Goal: Task Accomplishment & Management: Use online tool/utility

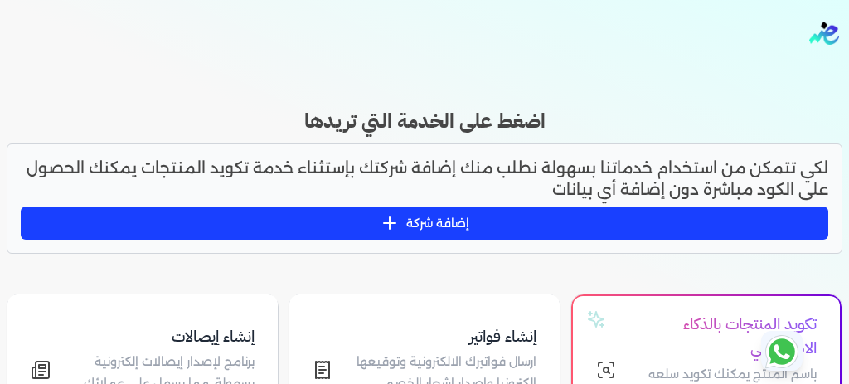
click at [254, 157] on p "لكي تتمكن من استخدام خدماتنا بسهولة نطلب منك إضافة شركتك بإستثناء خدمة تكويد ال…" at bounding box center [424, 178] width 807 height 42
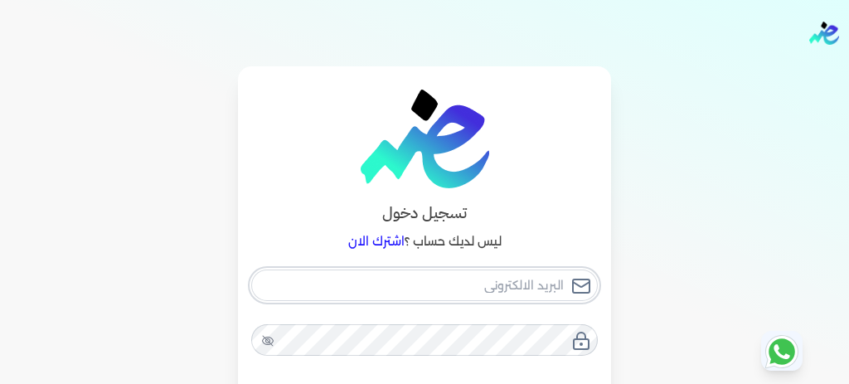
checkbox input "false"
type input "[EMAIL_ADDRESS][DOMAIN_NAME]"
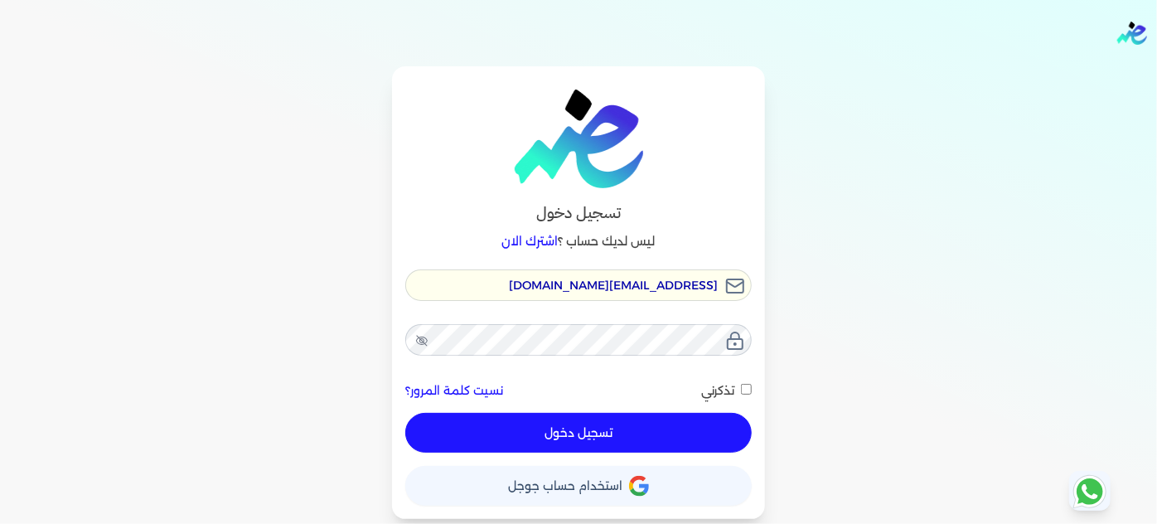
click at [618, 383] on button "تسجيل دخول" at bounding box center [578, 433] width 346 height 40
checkbox input "false"
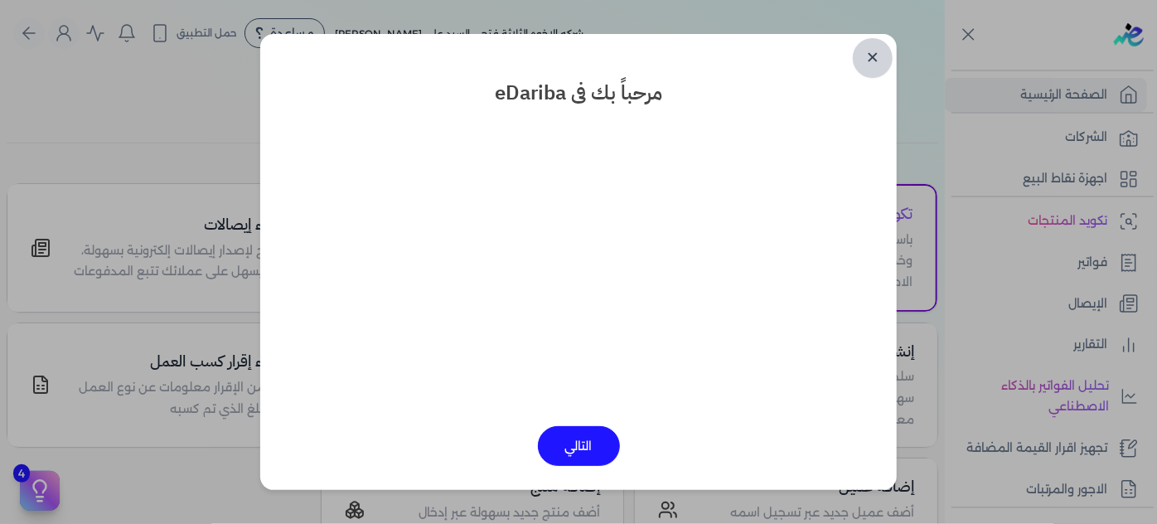
click at [848, 46] on link "✕" at bounding box center [873, 58] width 40 height 40
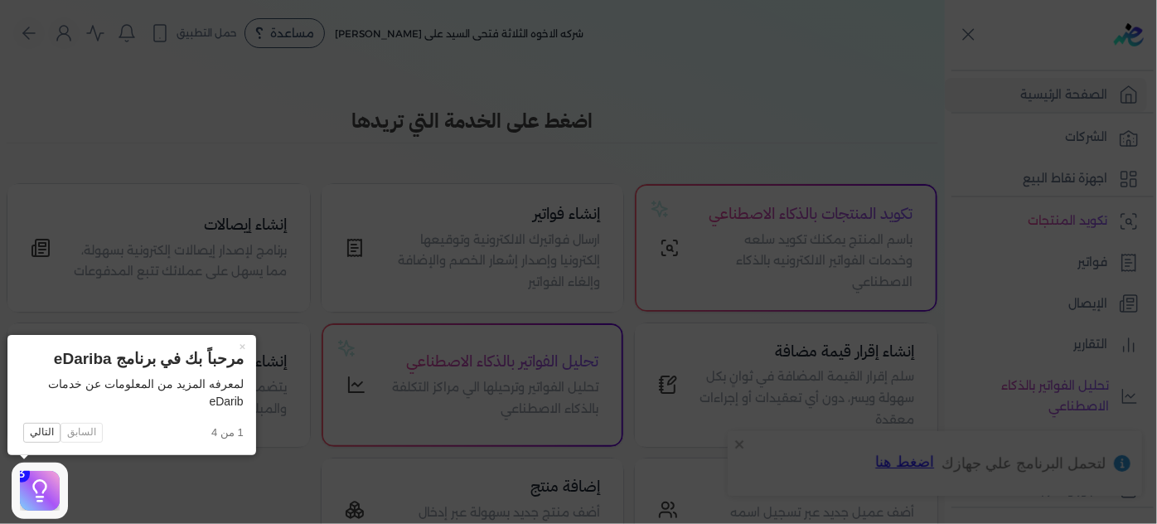
click at [201, 65] on icon at bounding box center [578, 262] width 1157 height 524
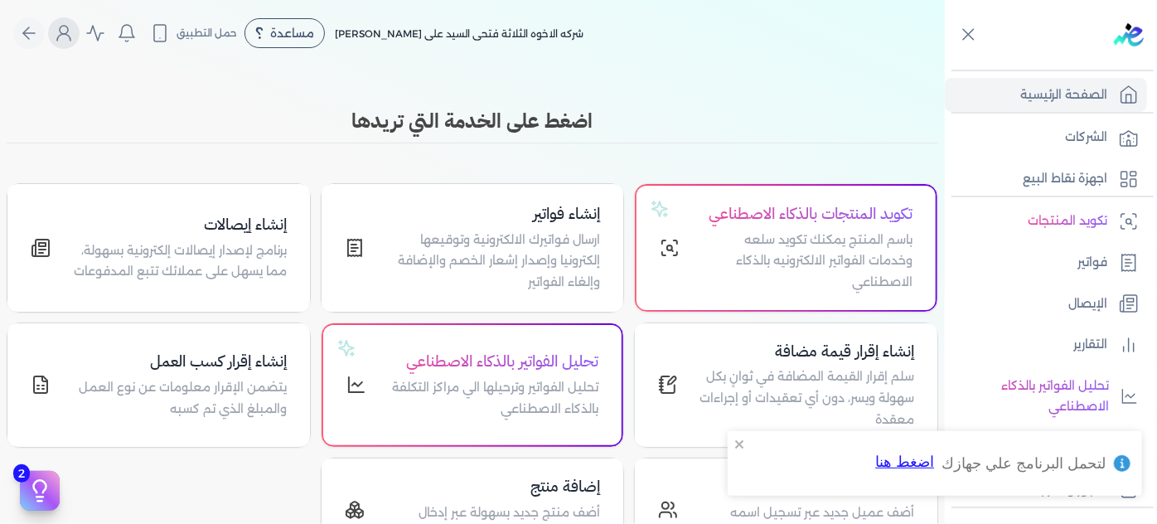
click at [61, 36] on icon "Global" at bounding box center [64, 33] width 20 height 20
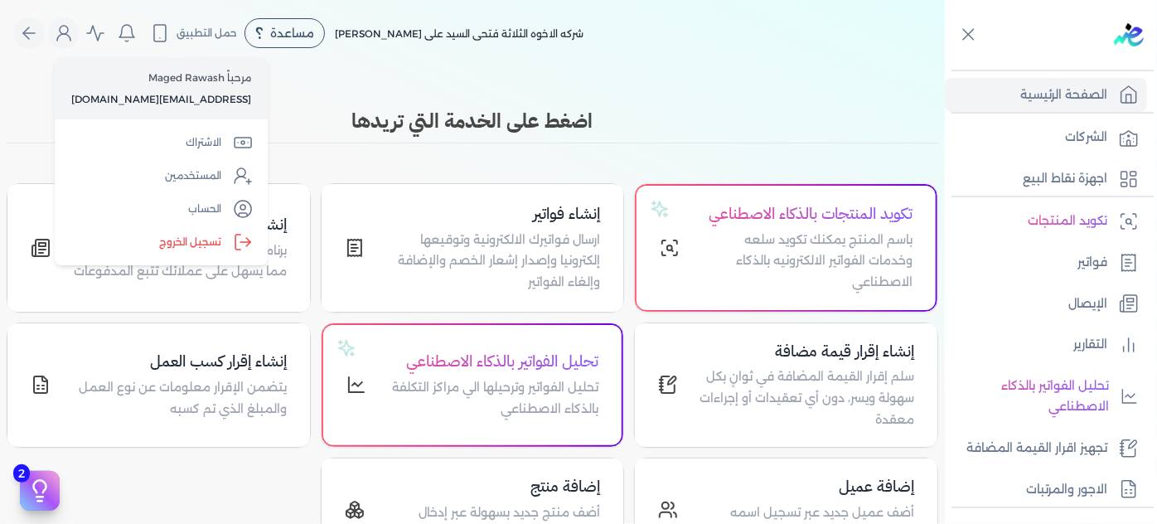
click at [31, 92] on div "Toggle Navigation الاسعار العمولات مساعدة خدمة العملاء دليل المستخدم تسجيل الدخ…" at bounding box center [472, 262] width 945 height 524
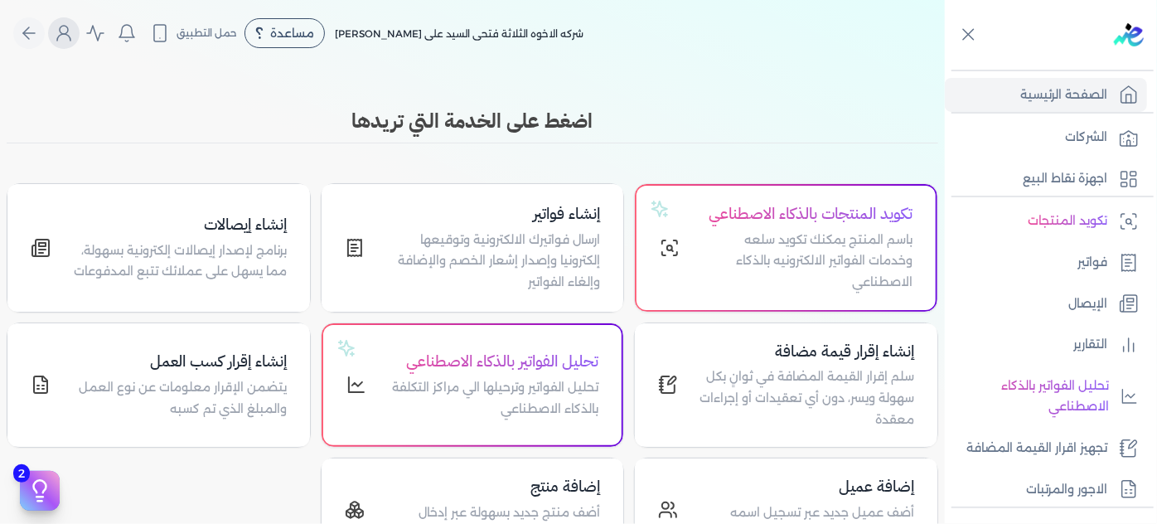
click at [67, 29] on icon "Global" at bounding box center [64, 33] width 20 height 20
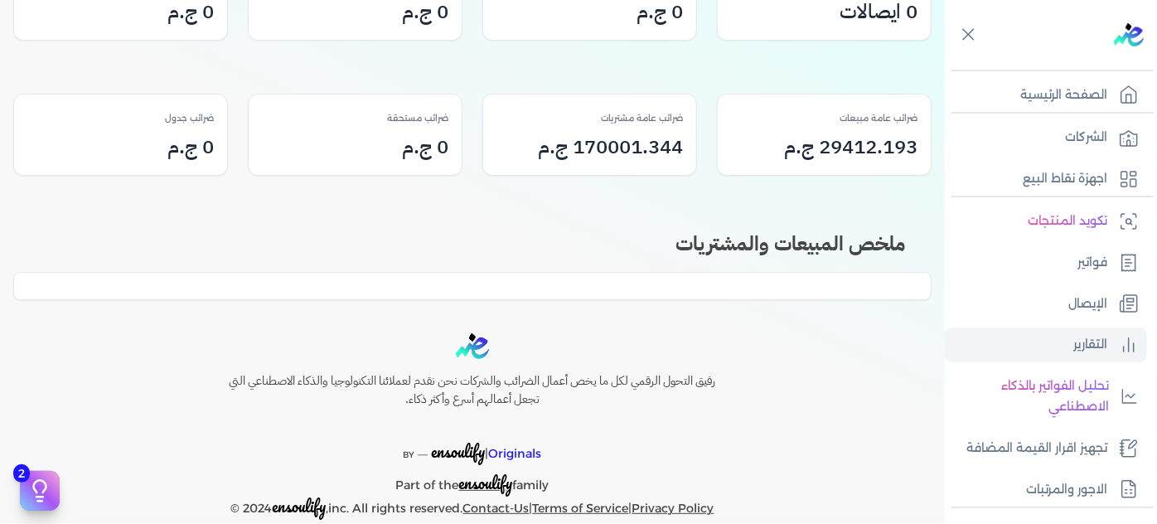
scroll to position [379, 0]
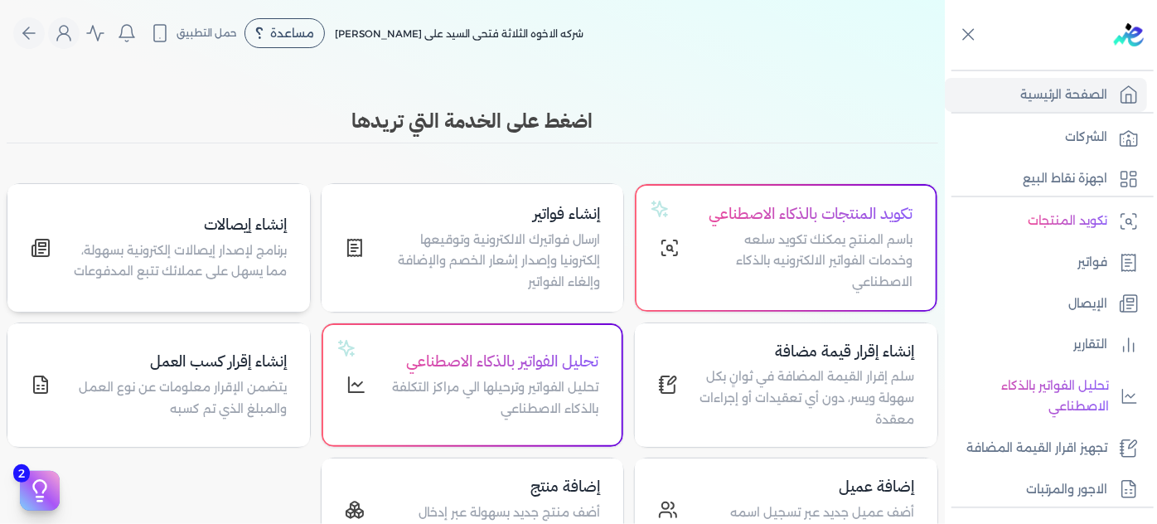
click at [227, 262] on p "برنامج لإصدار إيصالات إلكترونية بسهولة، مما يسهل على عملائك تتبع المدفوعات" at bounding box center [178, 261] width 216 height 42
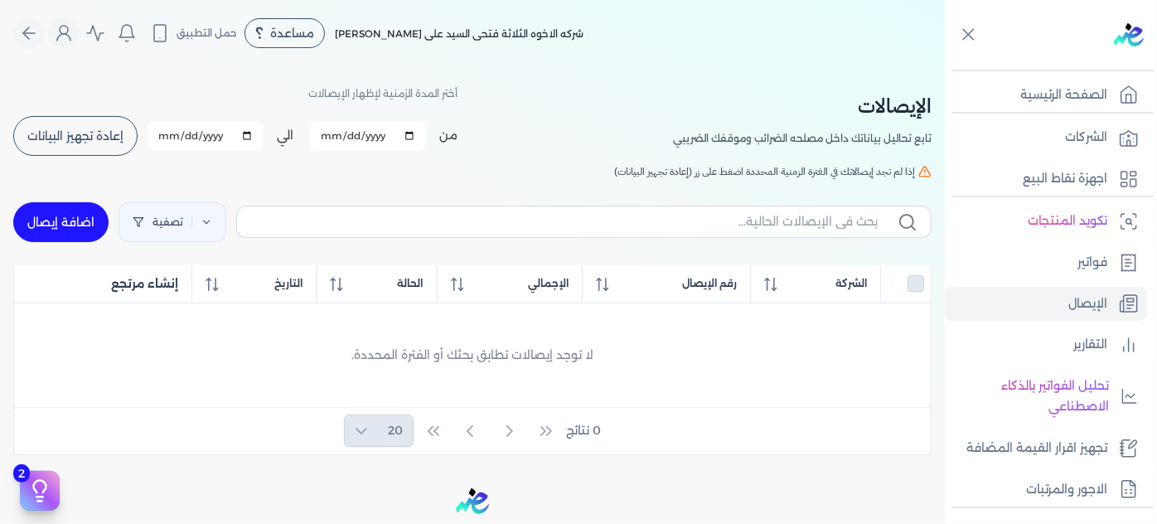
click at [61, 219] on link "اضافة إيصال" at bounding box center [60, 222] width 95 height 40
select select "EGP"
select select "EGS"
select select "B"
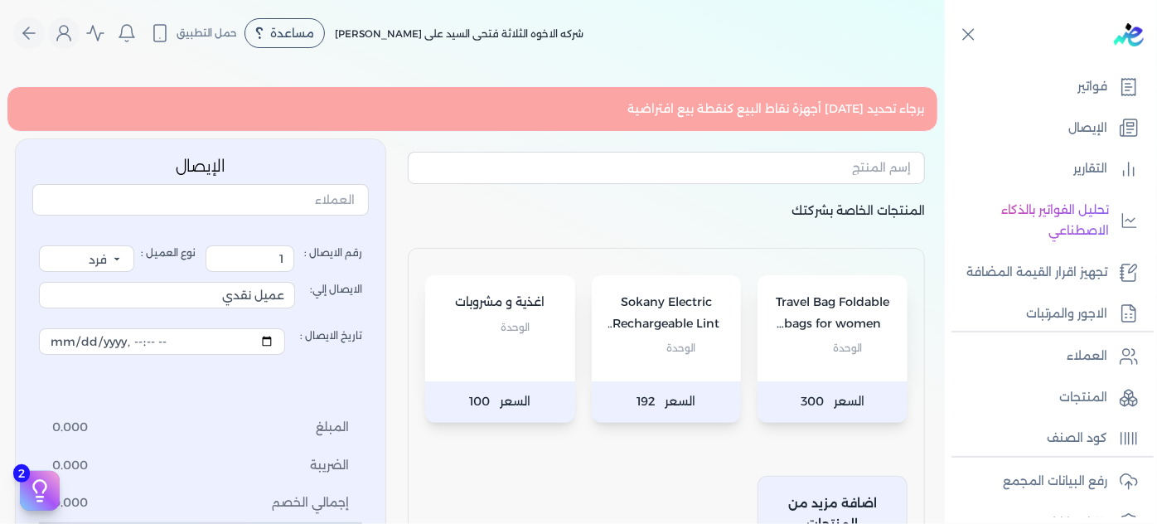
scroll to position [176, 0]
